Goal: Task Accomplishment & Management: Use online tool/utility

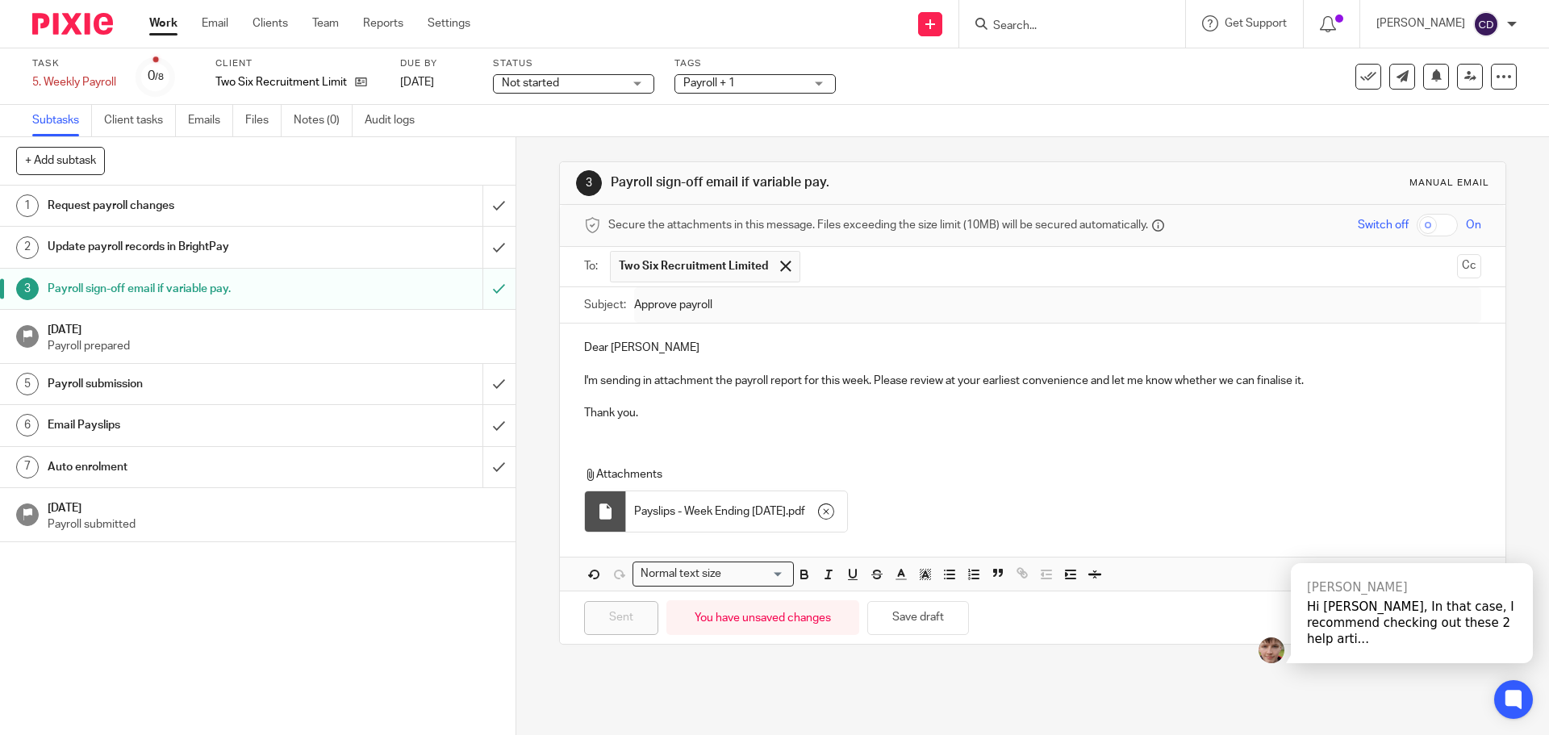
click at [171, 431] on h1 "Email Payslips" at bounding box center [187, 425] width 279 height 24
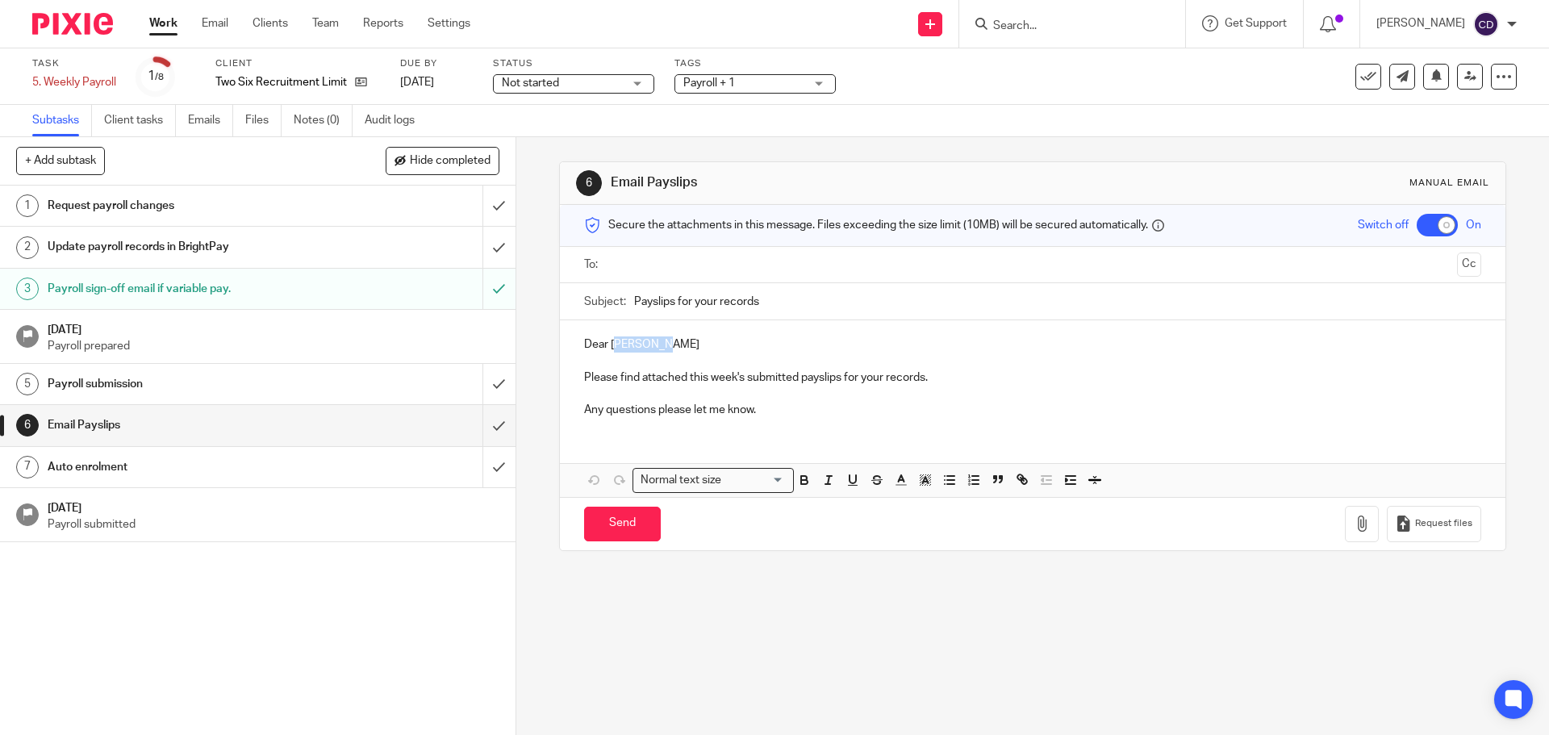
drag, startPoint x: 682, startPoint y: 351, endPoint x: 611, endPoint y: 348, distance: 71.0
click at [611, 348] on p "Dear Katherine" at bounding box center [1032, 344] width 896 height 16
click at [1353, 528] on icon "button" at bounding box center [1361, 523] width 16 height 16
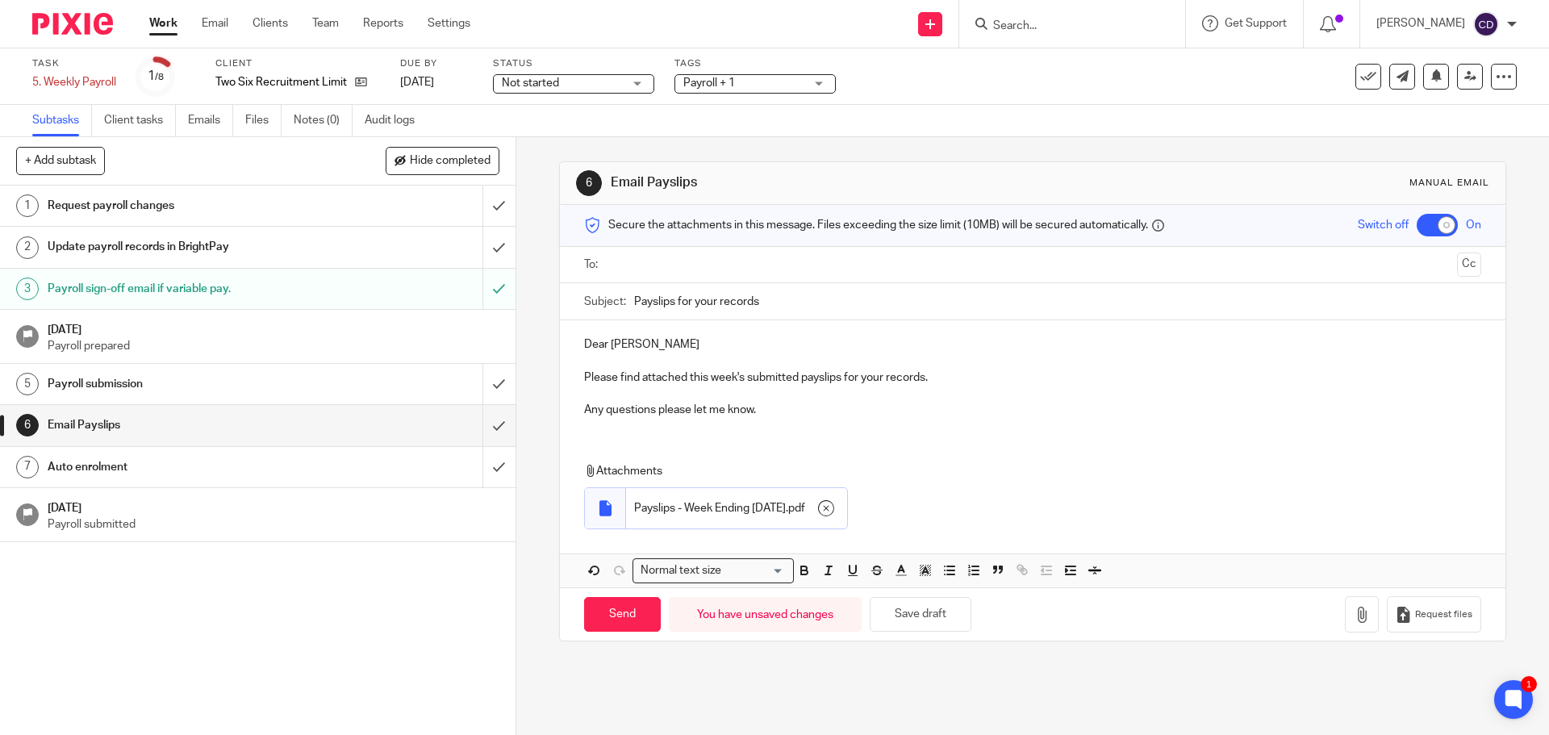
click at [656, 266] on input "text" at bounding box center [1032, 265] width 836 height 19
click at [622, 610] on input "Send" at bounding box center [622, 618] width 77 height 35
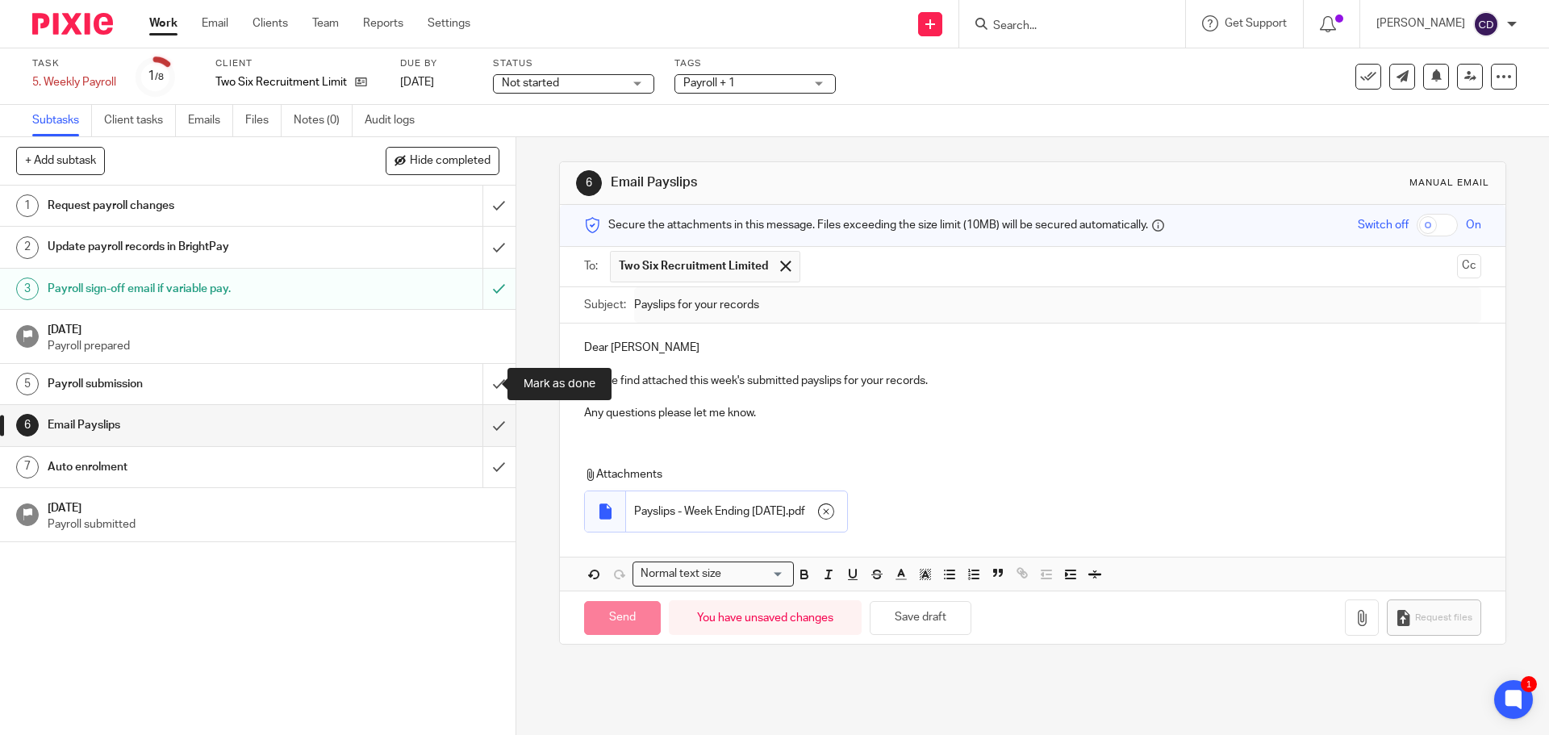
checkbox input "false"
type input "Sent"
click at [483, 386] on input "submit" at bounding box center [257, 384] width 515 height 40
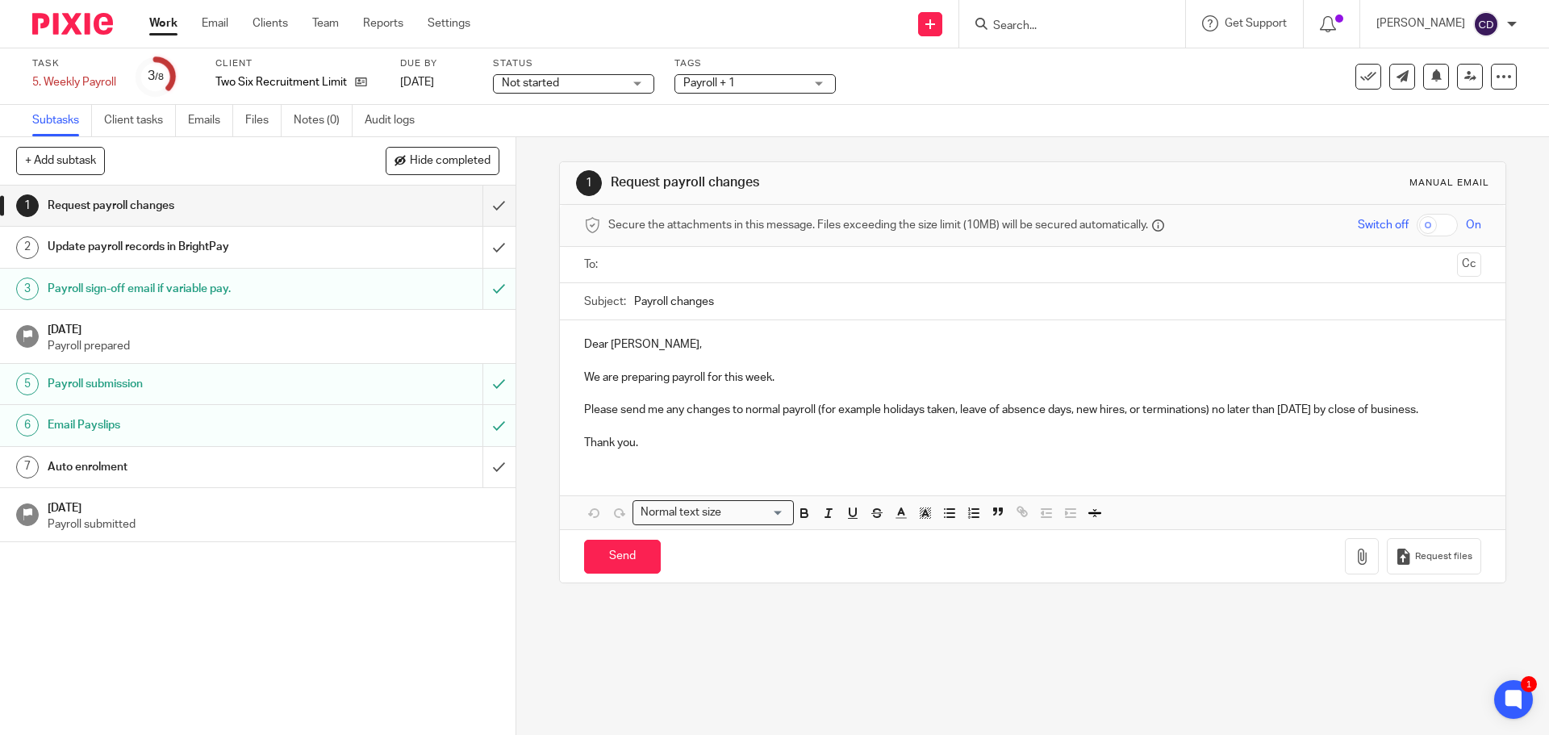
click at [1360, 79] on icon at bounding box center [1368, 77] width 16 height 16
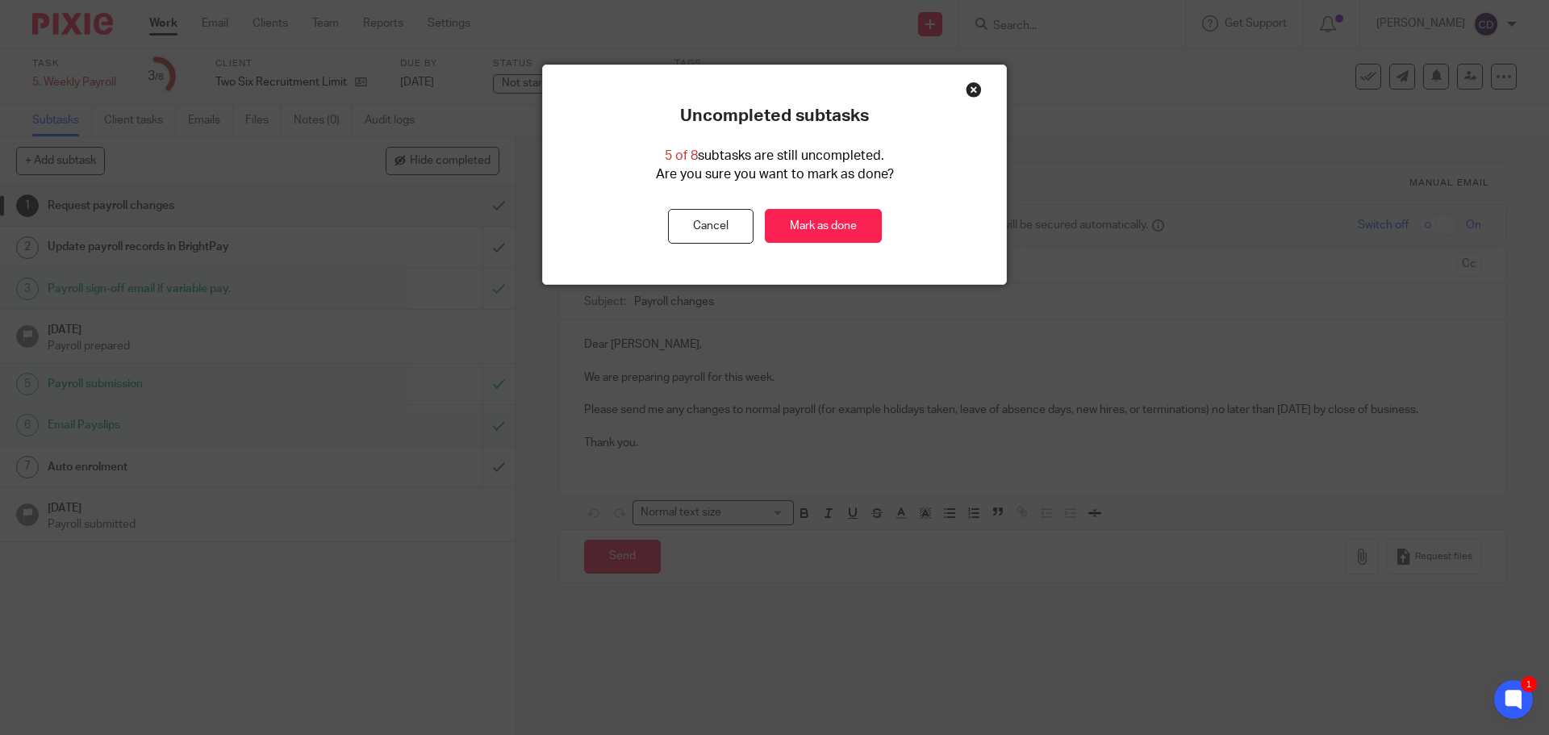
click at [840, 227] on link "Mark as done" at bounding box center [823, 226] width 117 height 35
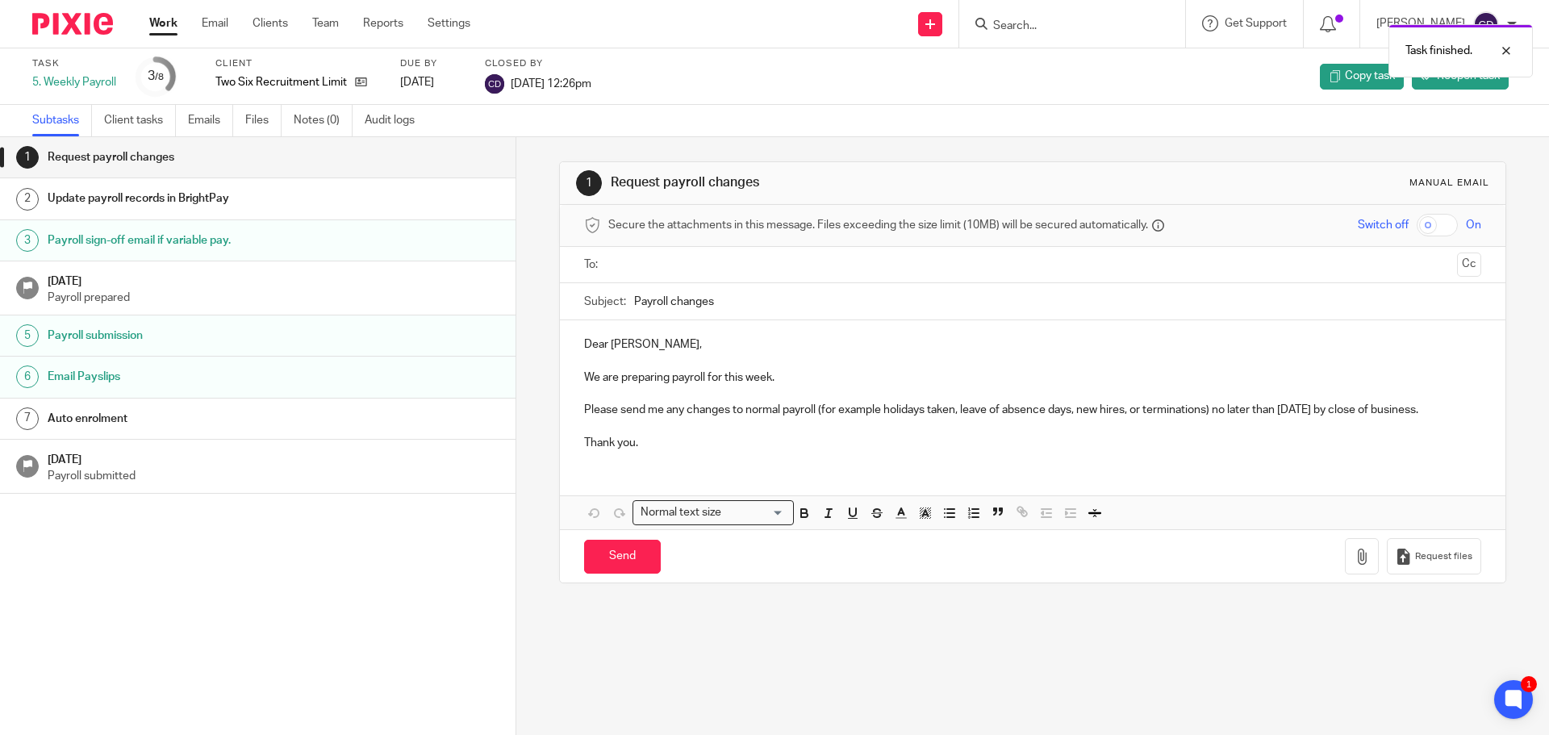
click at [1072, 27] on div "Task finished." at bounding box center [1153, 46] width 758 height 61
click at [174, 28] on link "Work" at bounding box center [163, 23] width 28 height 16
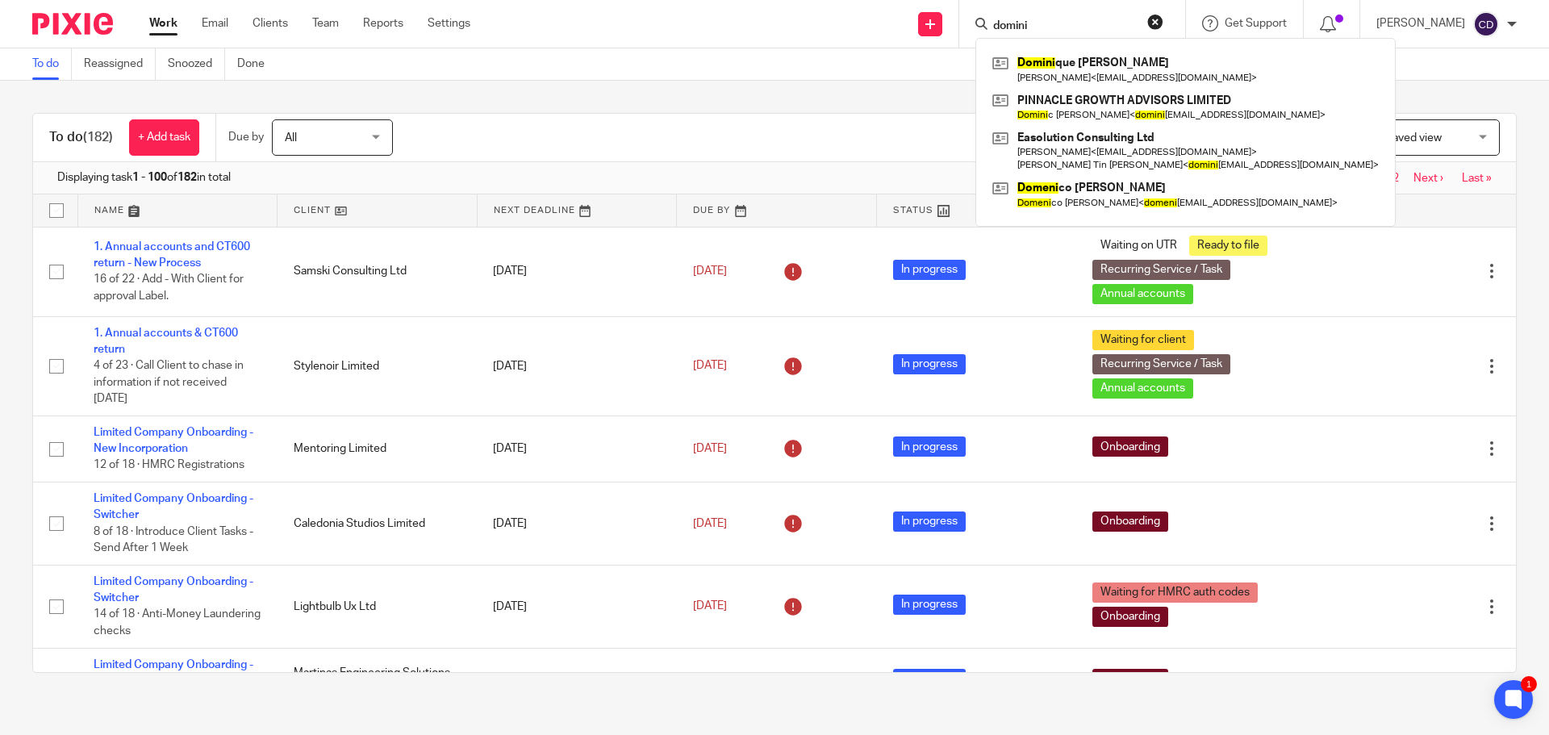
type input "domini"
click at [1159, 69] on link at bounding box center [1185, 69] width 394 height 37
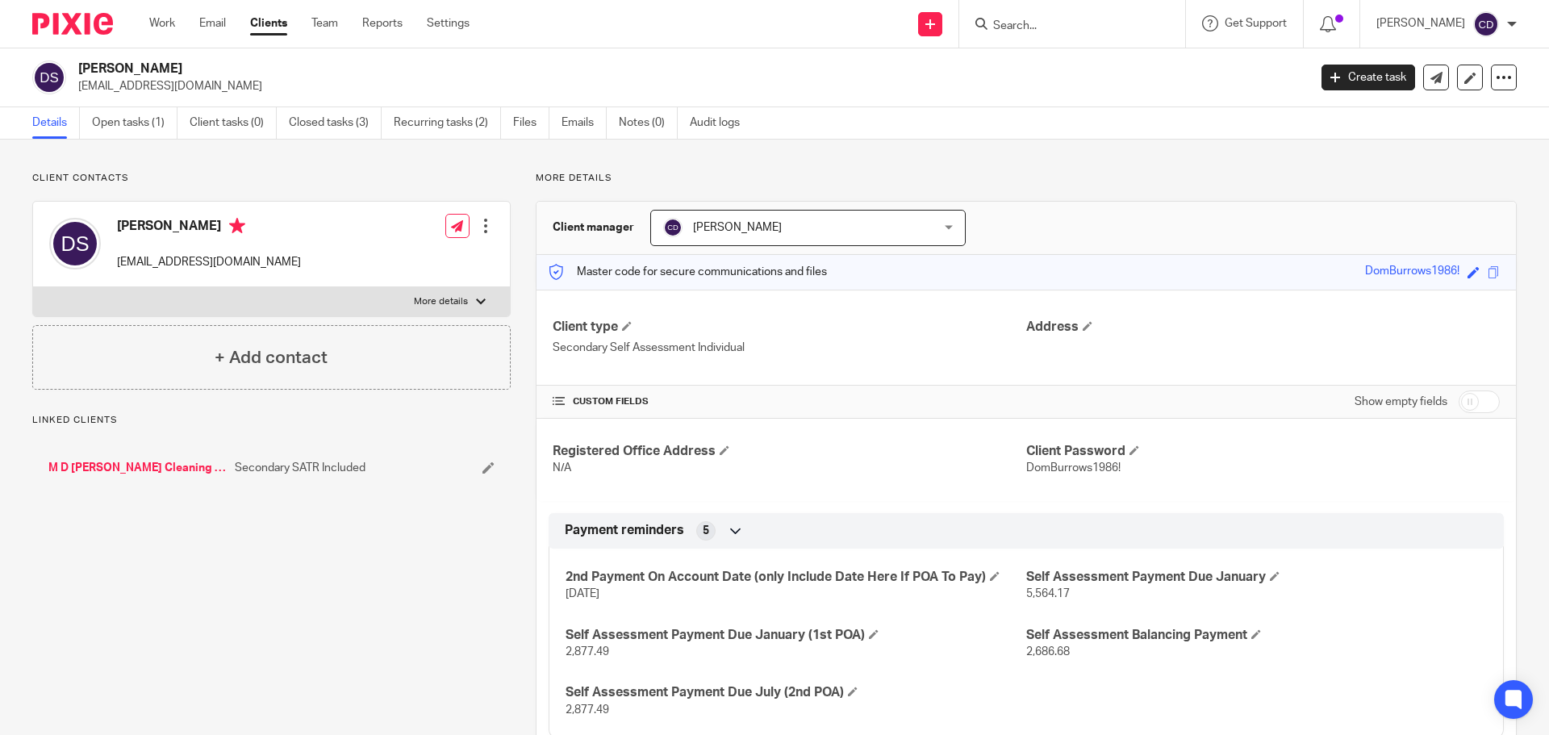
click at [146, 463] on link "M D [PERSON_NAME] Cleaning Contractors Ltd" at bounding box center [137, 468] width 178 height 16
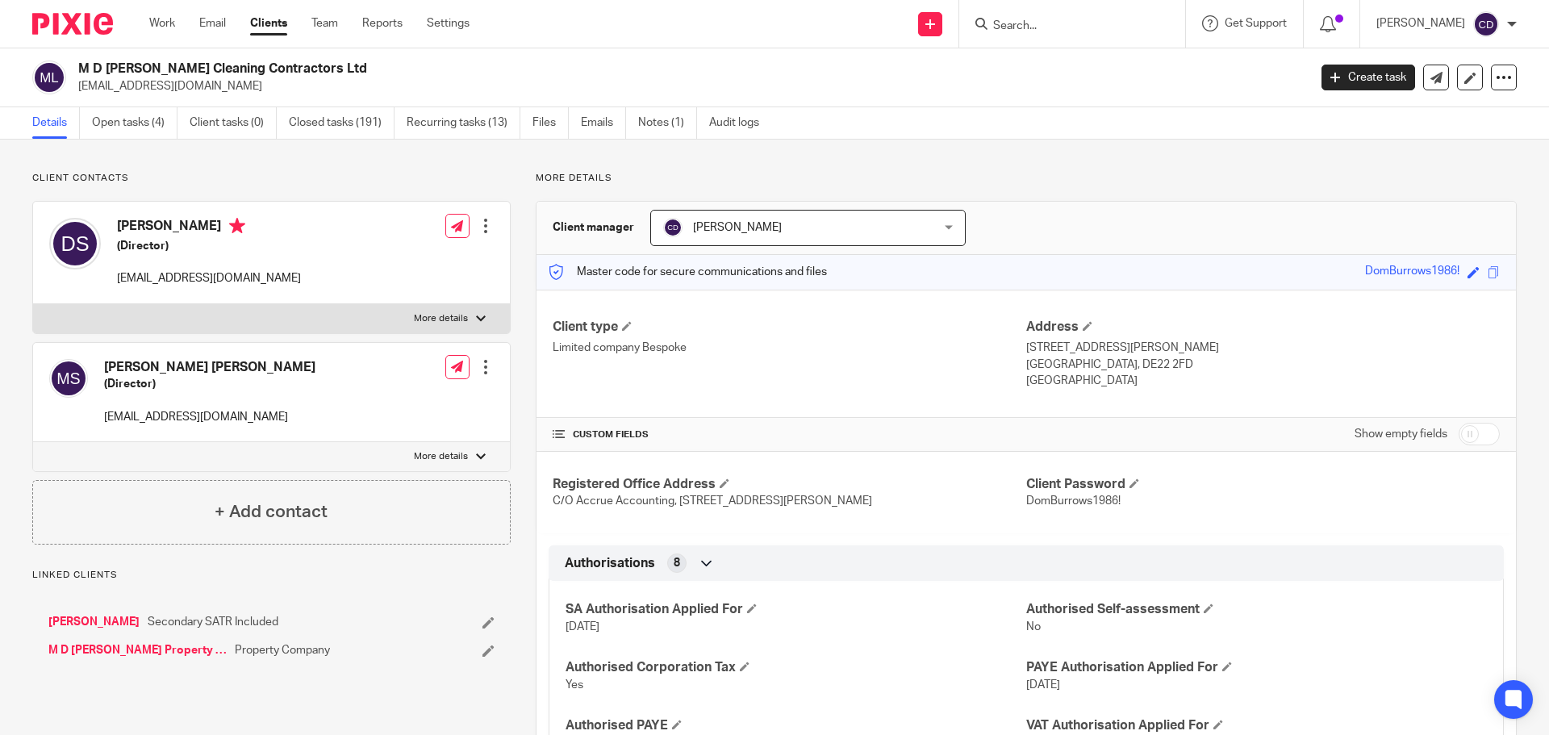
click at [136, 131] on link "Open tasks (4)" at bounding box center [134, 122] width 85 height 31
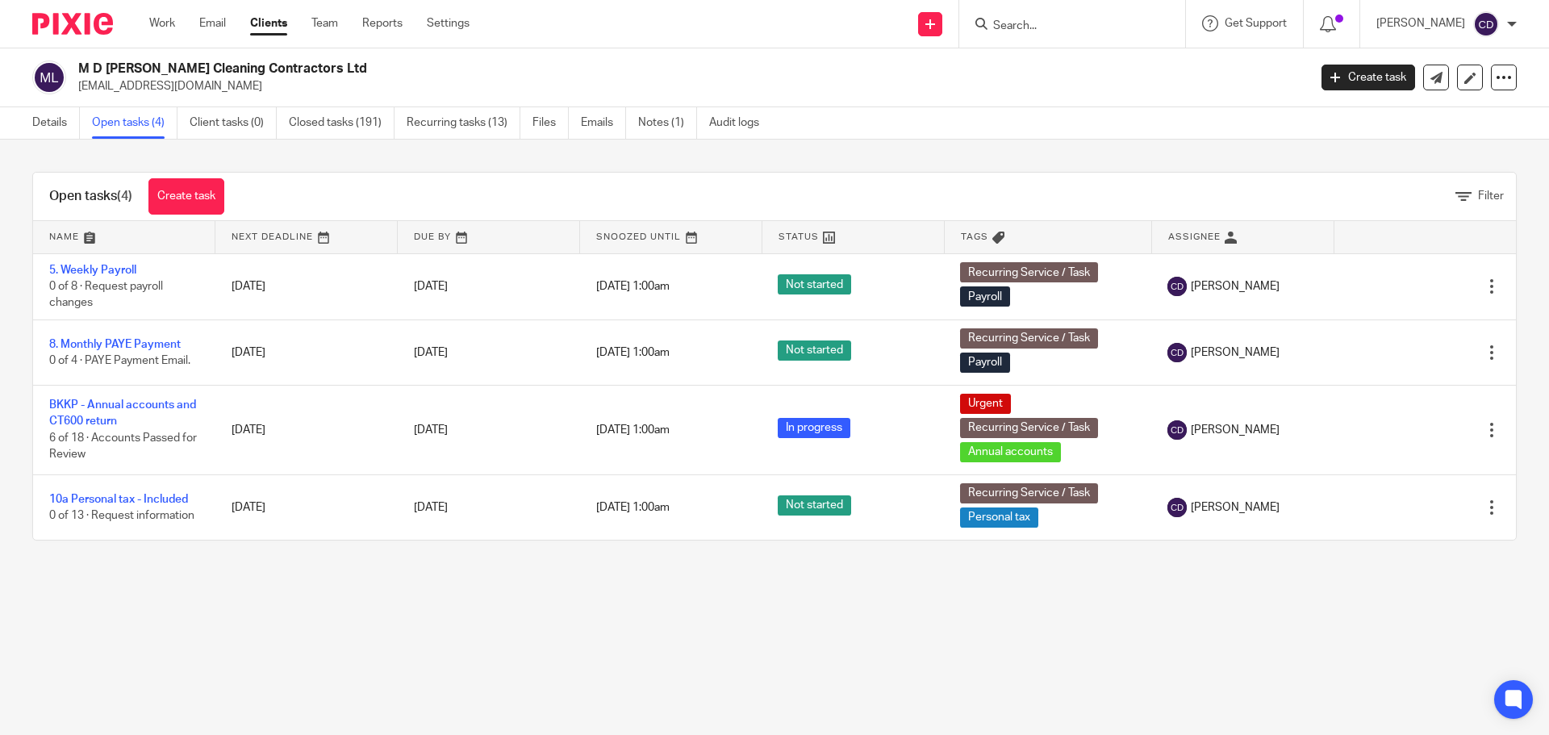
click at [112, 275] on link "5. Weekly Payroll" at bounding box center [92, 270] width 87 height 11
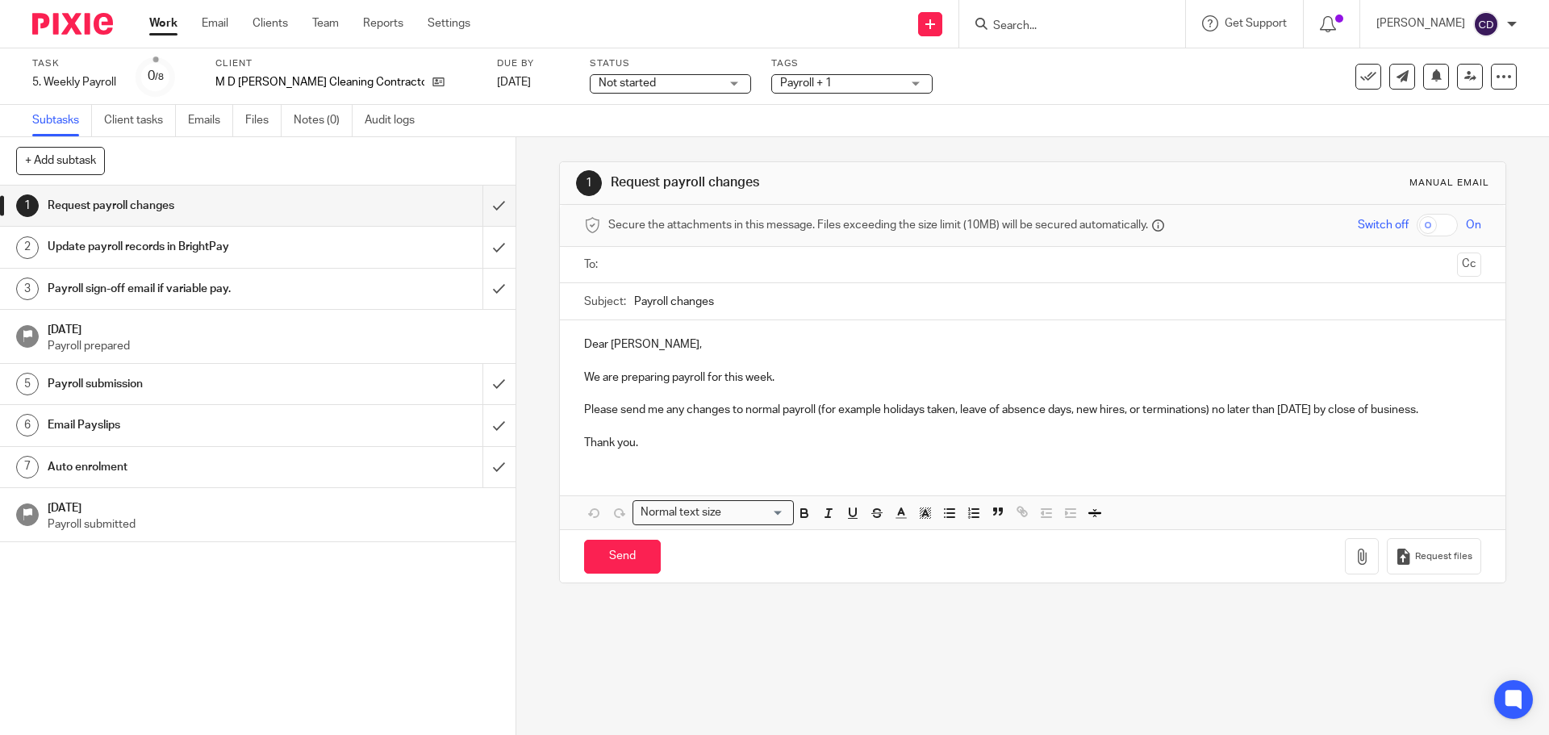
click at [711, 274] on ul at bounding box center [1033, 265] width 846 height 27
click at [715, 274] on ul at bounding box center [1033, 265] width 846 height 27
click at [727, 265] on input "text" at bounding box center [1032, 265] width 836 height 19
click at [148, 294] on h1 "Payroll sign-off email if variable pay." at bounding box center [187, 289] width 279 height 24
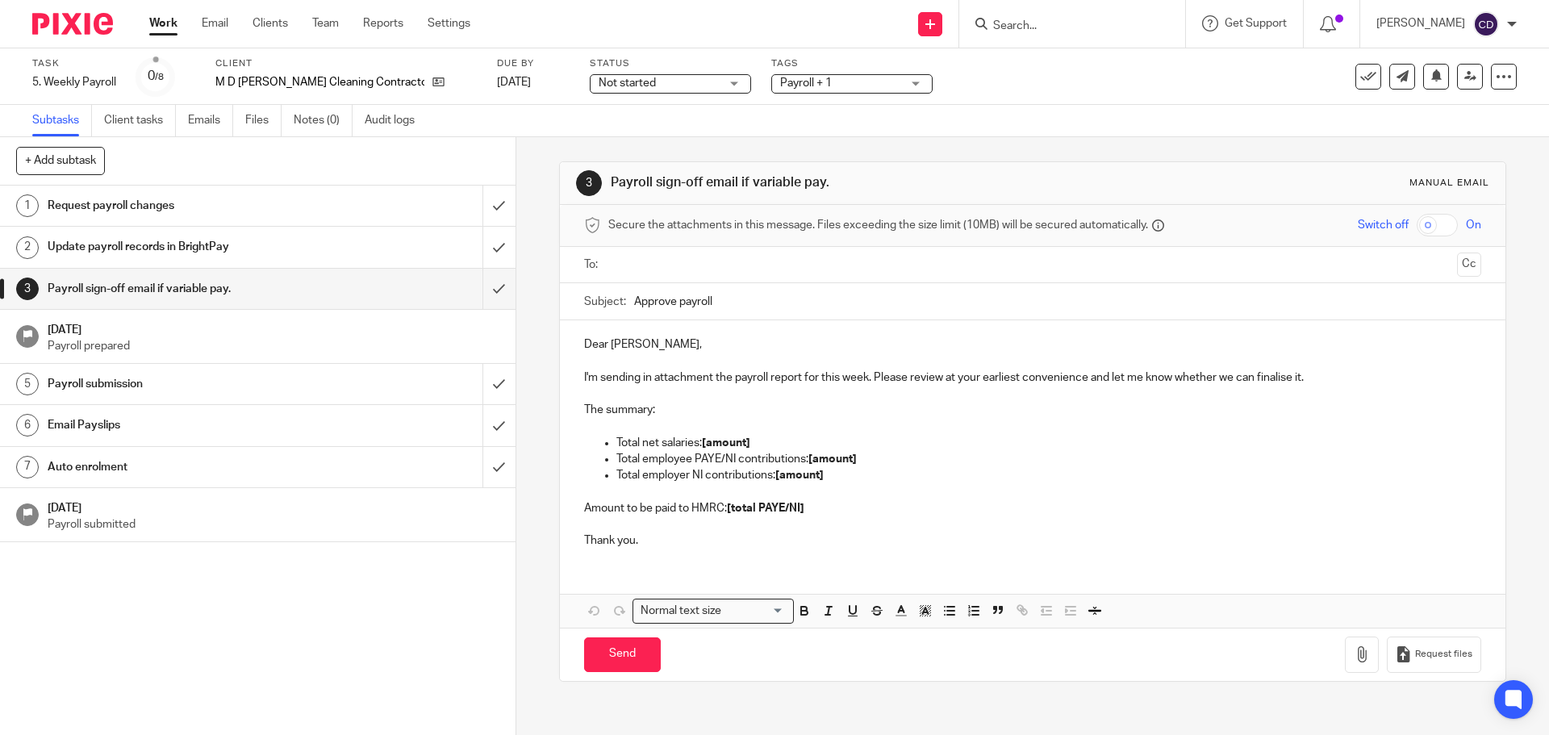
click at [676, 262] on input "text" at bounding box center [1032, 265] width 836 height 19
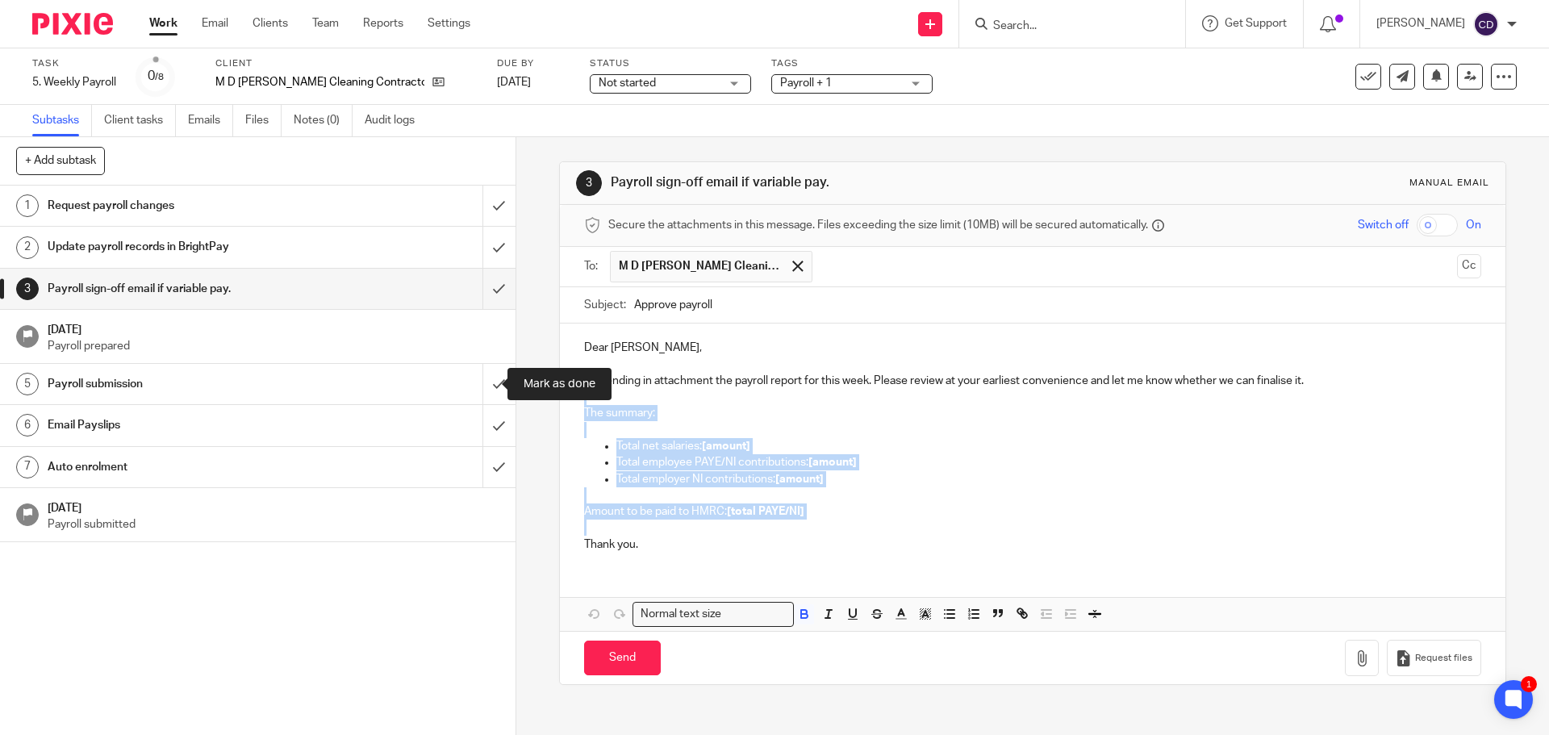
drag, startPoint x: 886, startPoint y: 519, endPoint x: 471, endPoint y: 390, distance: 435.2
click at [471, 390] on div "+ Add subtask Cancel + Add 1 Request payroll changes 2 Update payroll records i…" at bounding box center [774, 436] width 1549 height 598
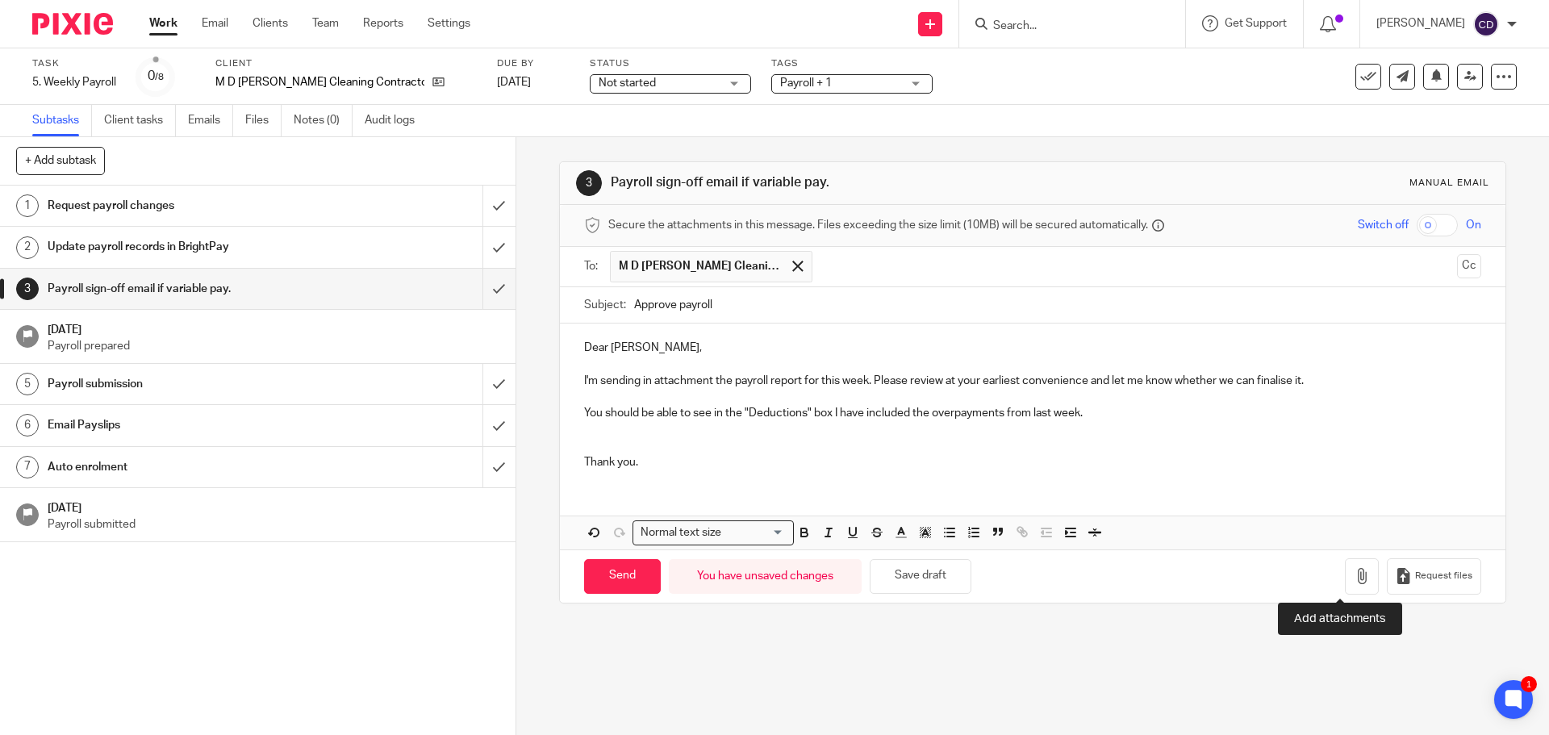
click at [1353, 575] on icon "button" at bounding box center [1361, 576] width 16 height 16
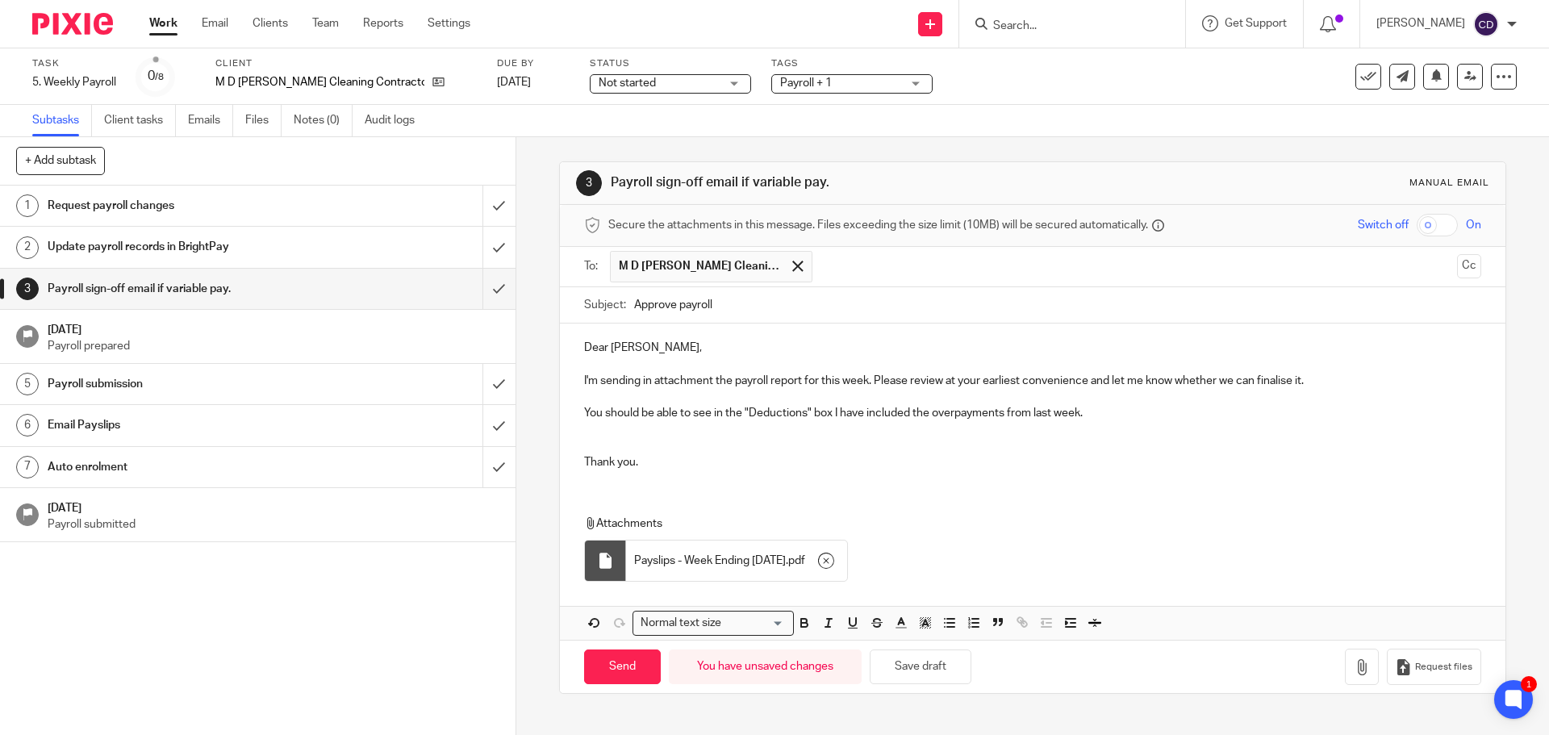
click at [761, 315] on input "Approve payroll" at bounding box center [1057, 305] width 846 height 36
click at [621, 671] on input "Send" at bounding box center [622, 666] width 77 height 35
type input "Sent"
